Goal: Information Seeking & Learning: Learn about a topic

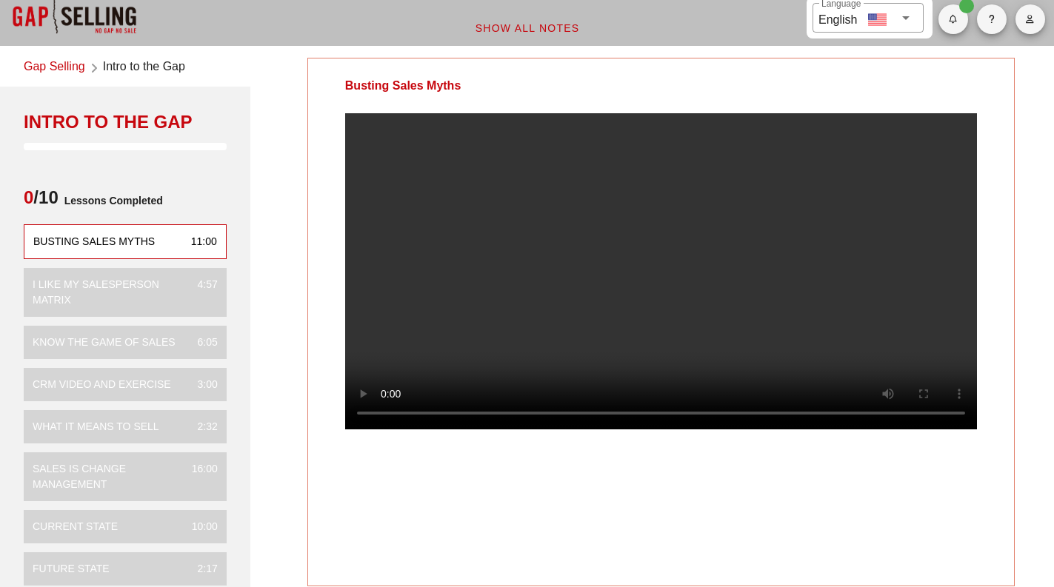
scroll to position [21, 0]
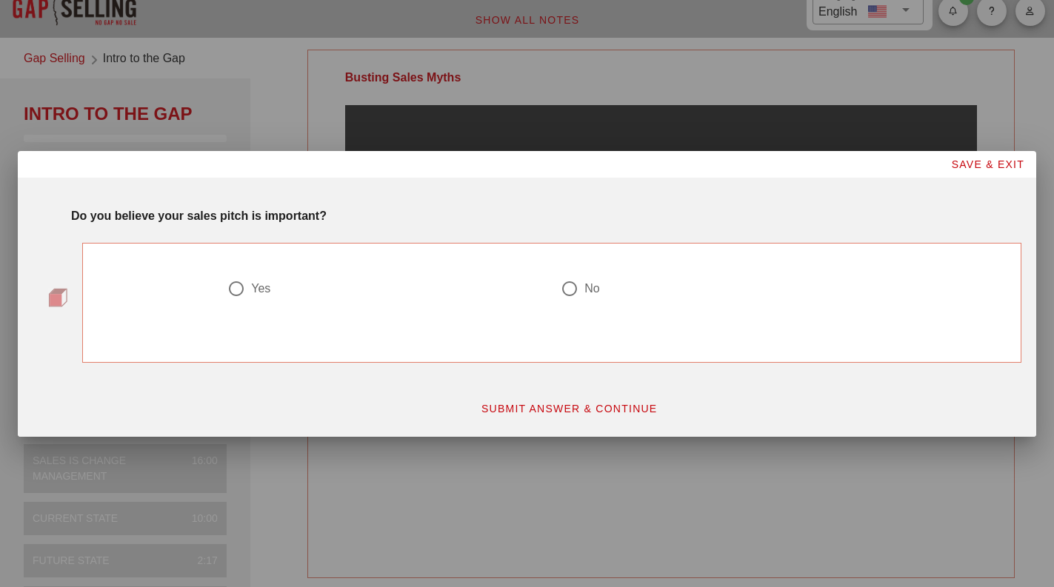
click at [235, 294] on div at bounding box center [236, 288] width 25 height 25
radio input "true"
click at [542, 406] on span "SUBMIT ANSWER & CONTINUE" at bounding box center [569, 409] width 177 height 12
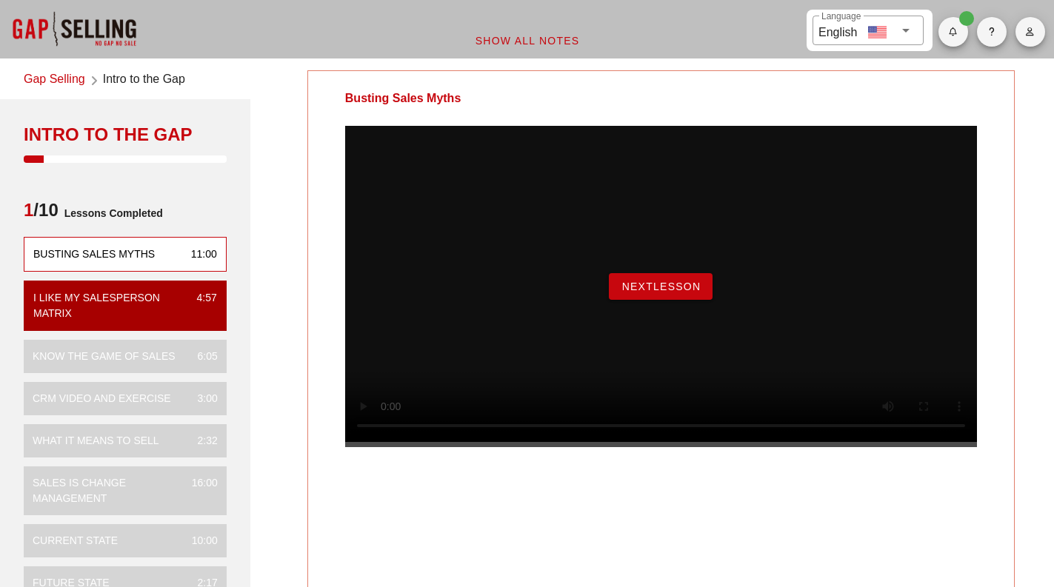
scroll to position [5, 0]
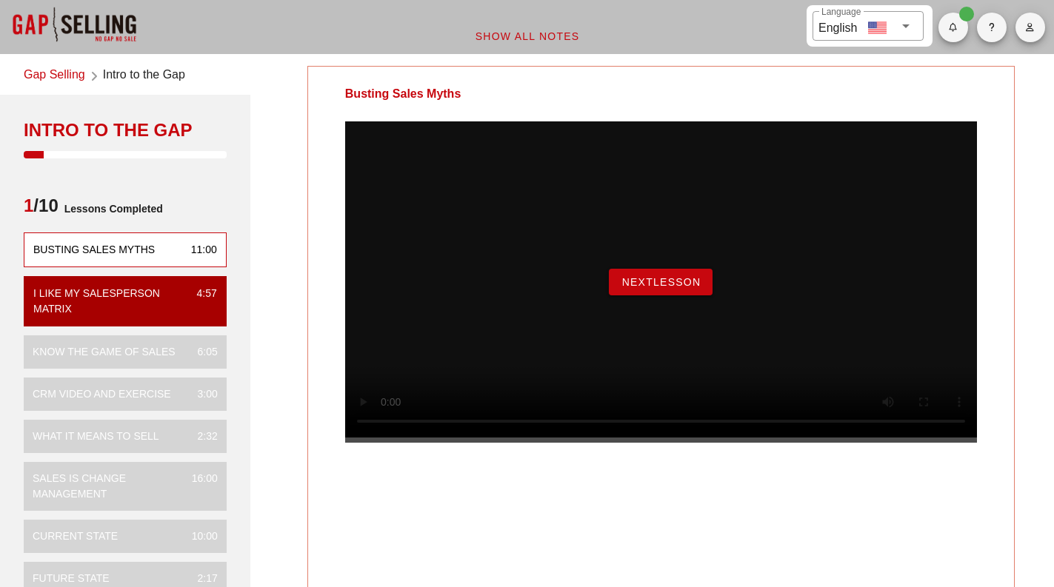
click at [630, 296] on button "NextLesson" at bounding box center [661, 282] width 104 height 27
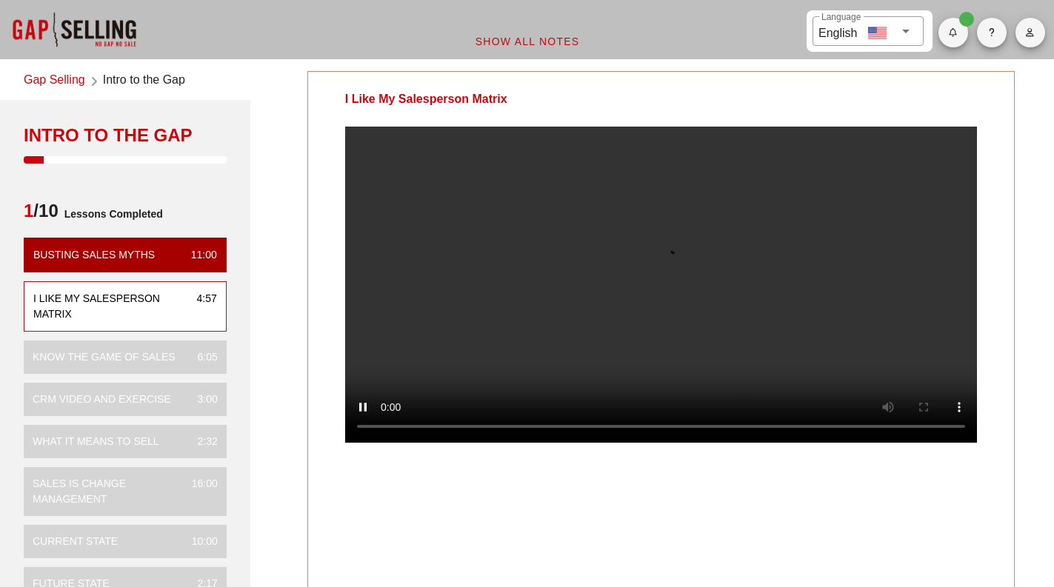
scroll to position [1, 0]
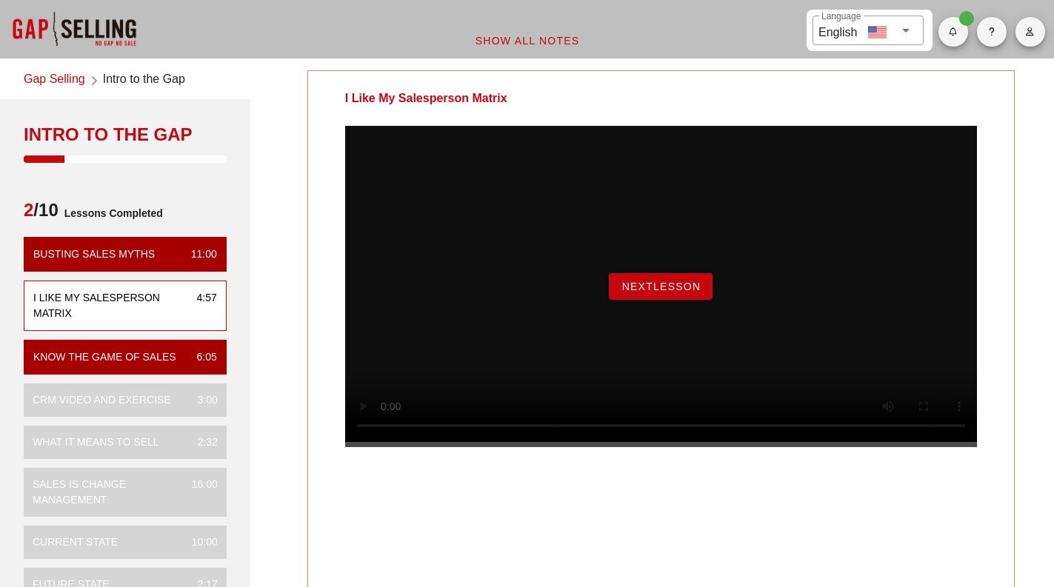
click at [636, 293] on span "NextLesson" at bounding box center [661, 287] width 80 height 12
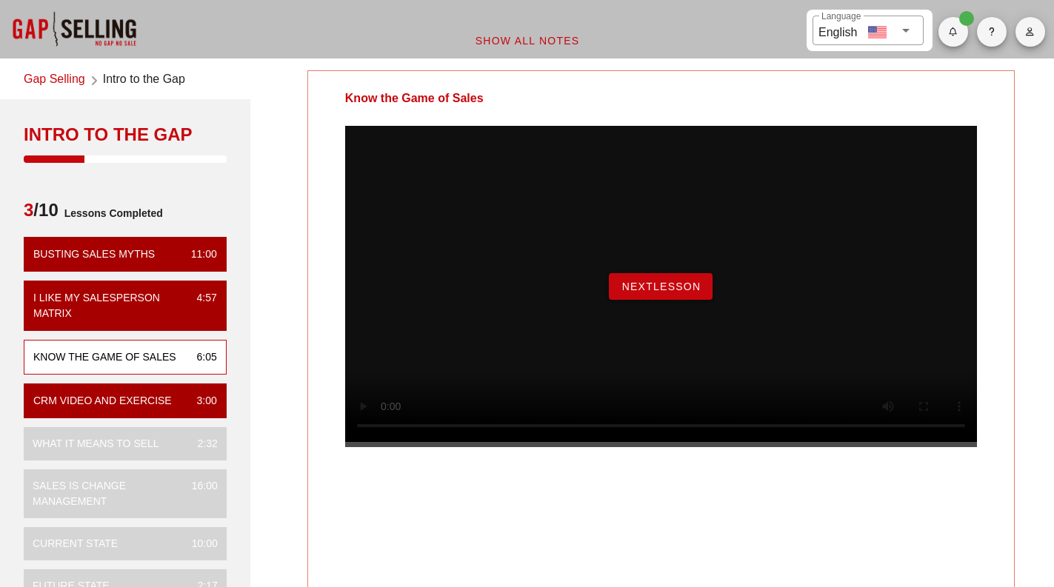
click at [673, 293] on span "NextLesson" at bounding box center [661, 287] width 80 height 12
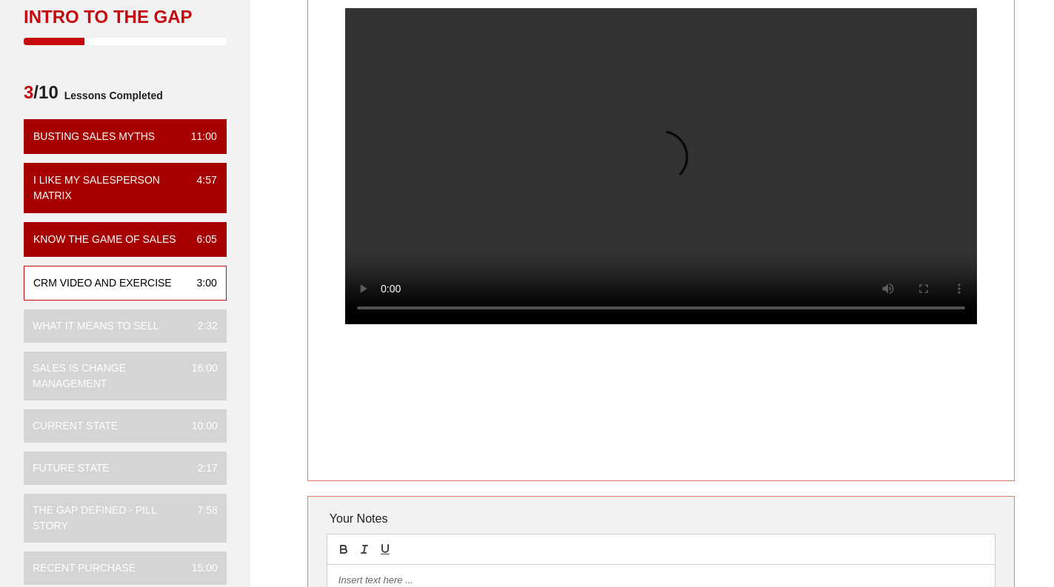
scroll to position [110, 0]
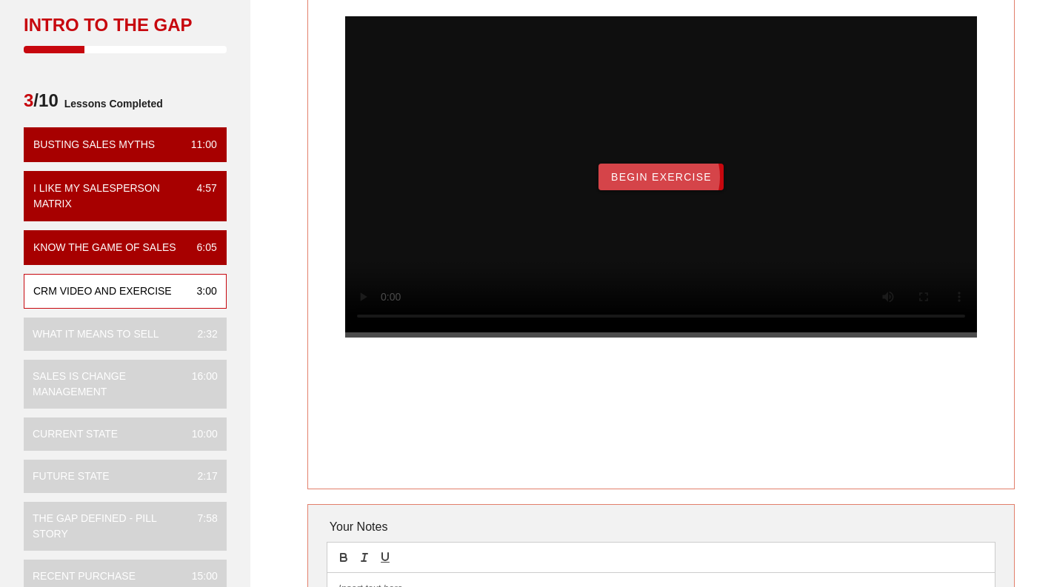
click at [653, 183] on span "Begin Exercise" at bounding box center [660, 177] width 101 height 12
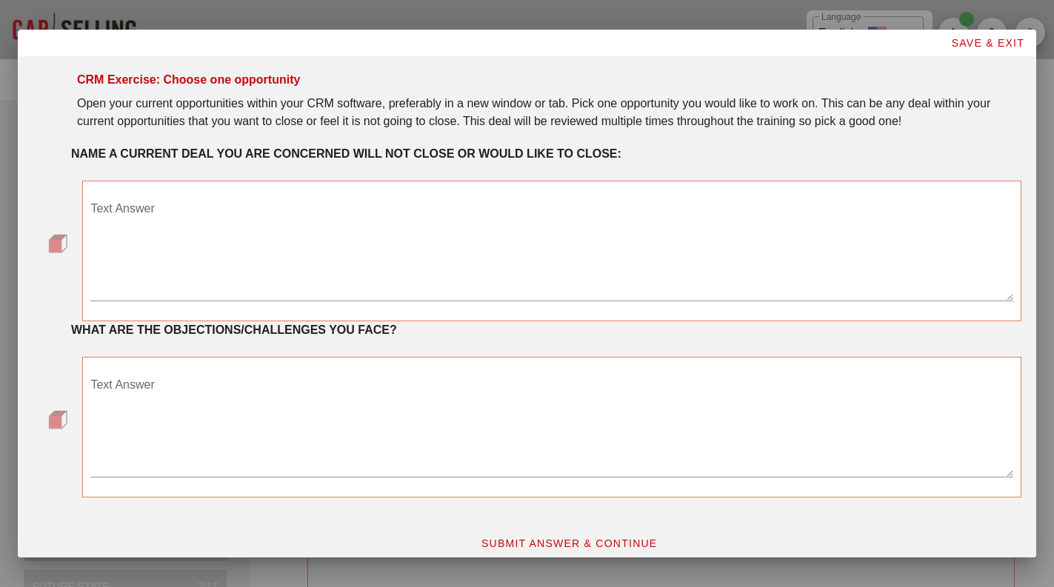
click at [263, 252] on textarea "Text Answer" at bounding box center [551, 249] width 923 height 104
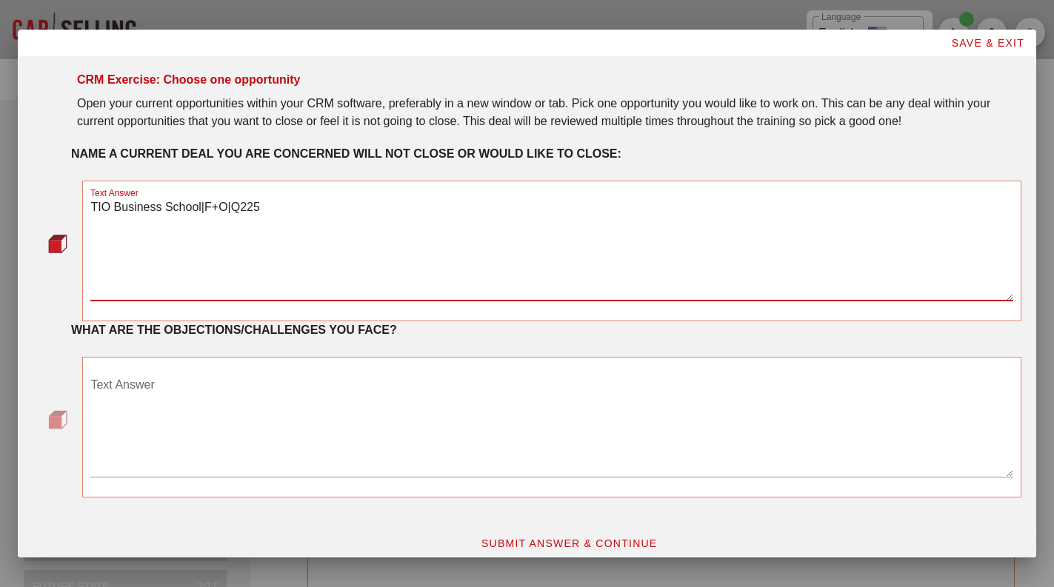
type textarea "TIO Business School|F+O|Q225"
click at [241, 408] on textarea "Text Answer" at bounding box center [551, 425] width 923 height 104
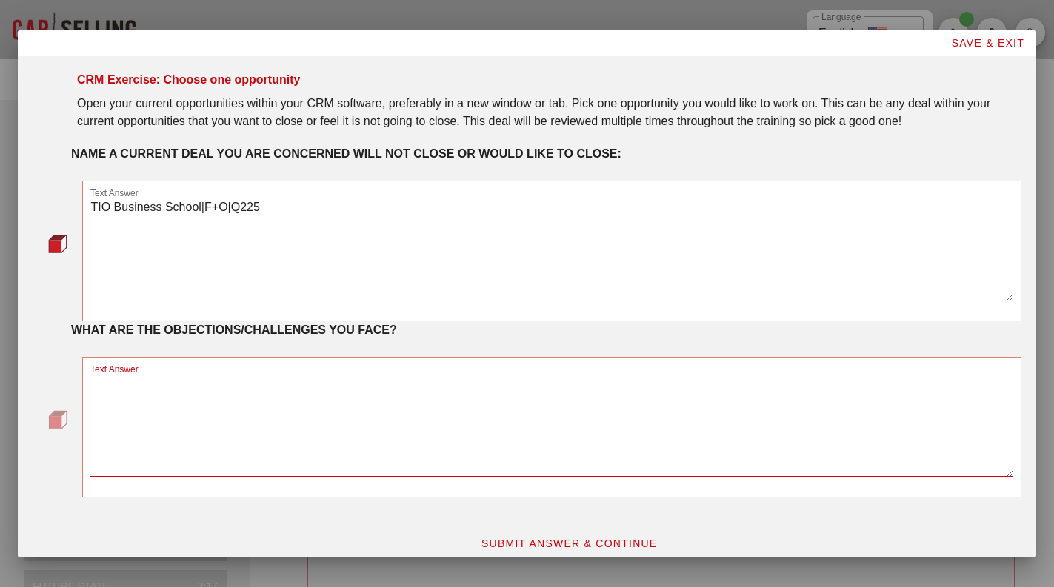
scroll to position [13, 0]
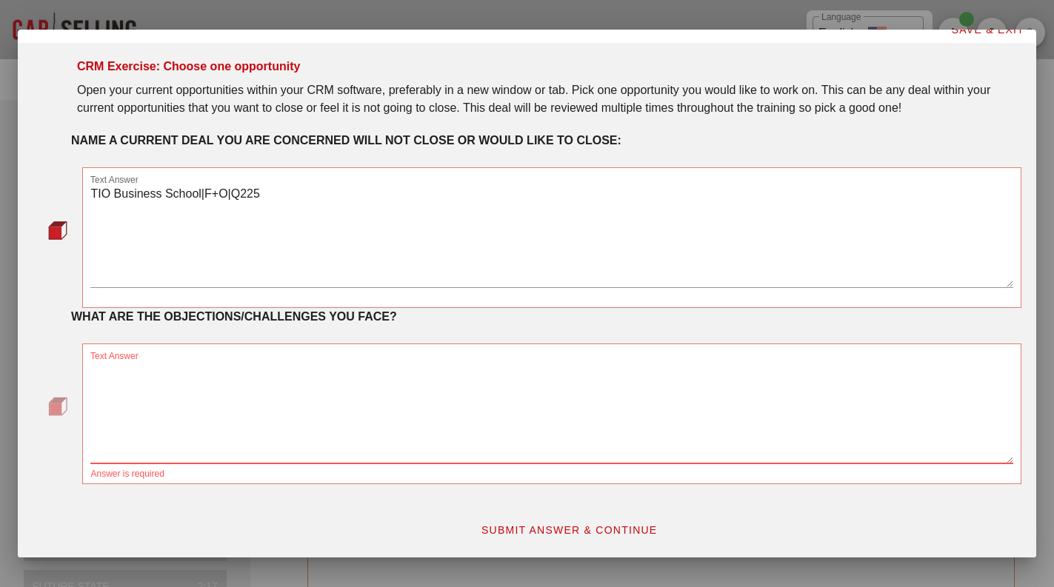
paste textarea "Tio's lack of capacity to integrate with the Full Fabric platform, which could …"
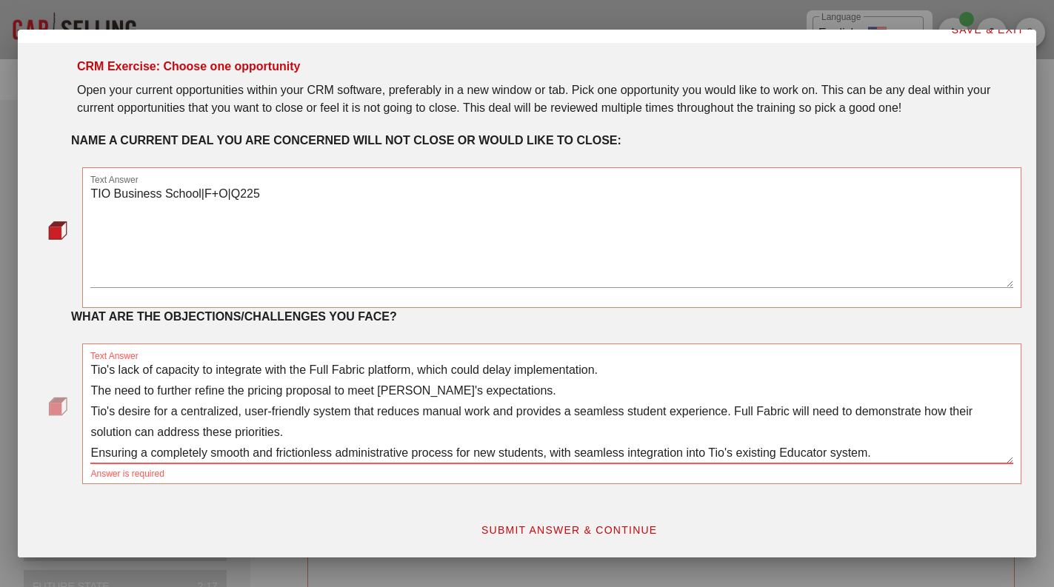
scroll to position [39, 0]
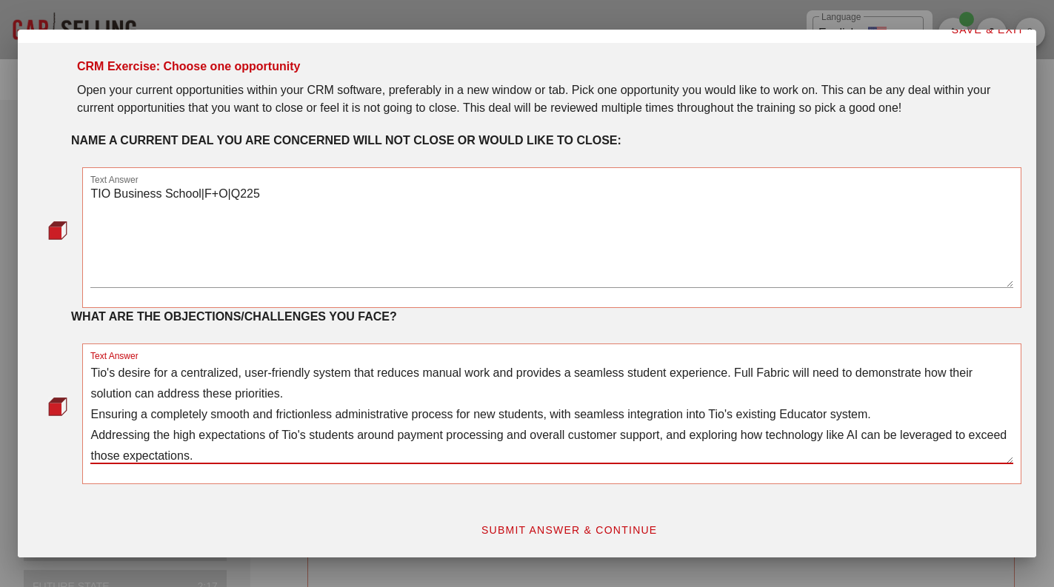
type textarea "Tio's lack of capacity to integrate with the Full Fabric platform, which could …"
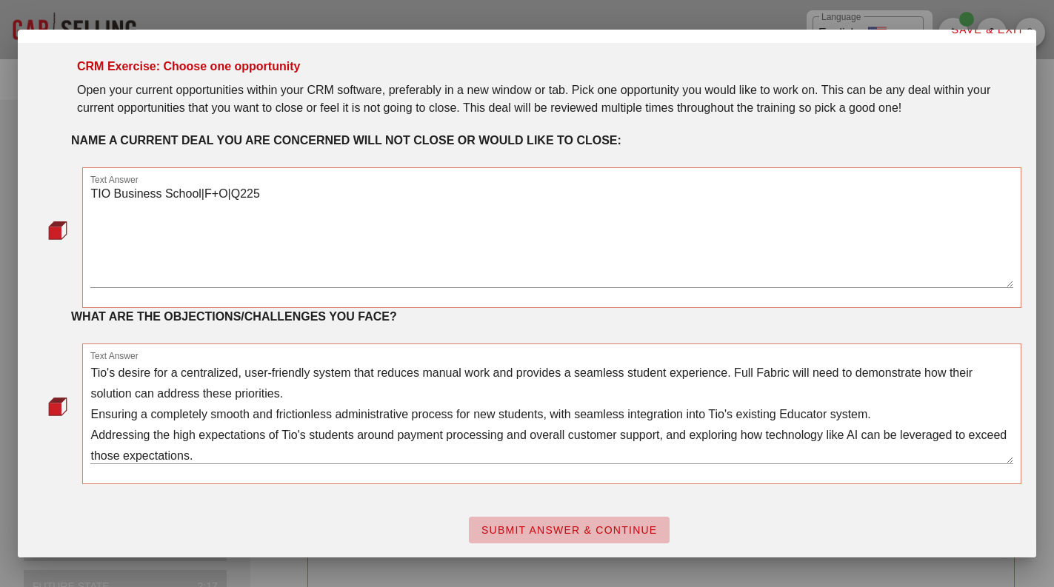
click at [574, 533] on span "SUBMIT ANSWER & CONTINUE" at bounding box center [569, 530] width 177 height 12
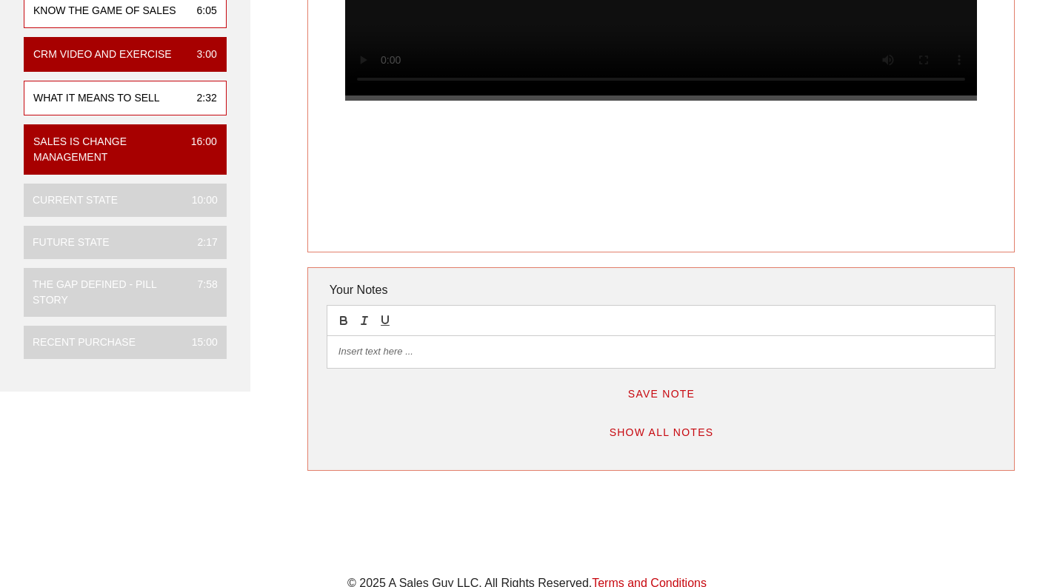
scroll to position [255, 0]
